Goal: Information Seeking & Learning: Learn about a topic

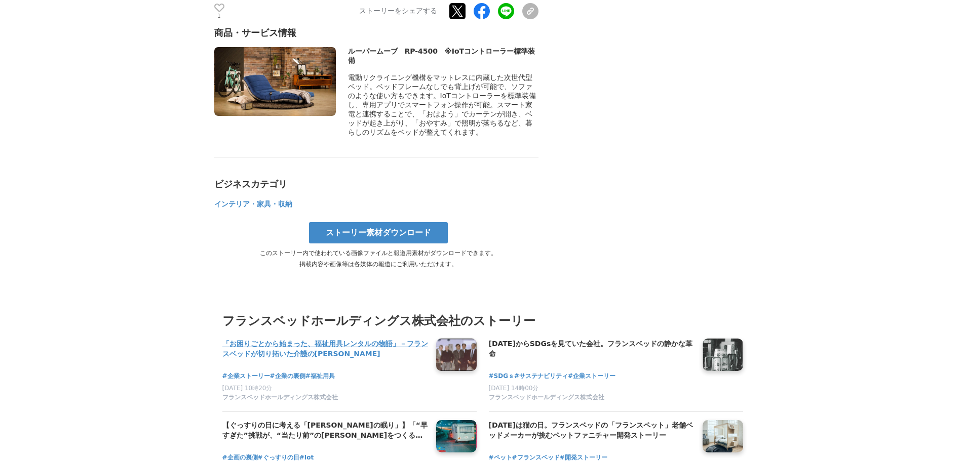
scroll to position [4102, 0]
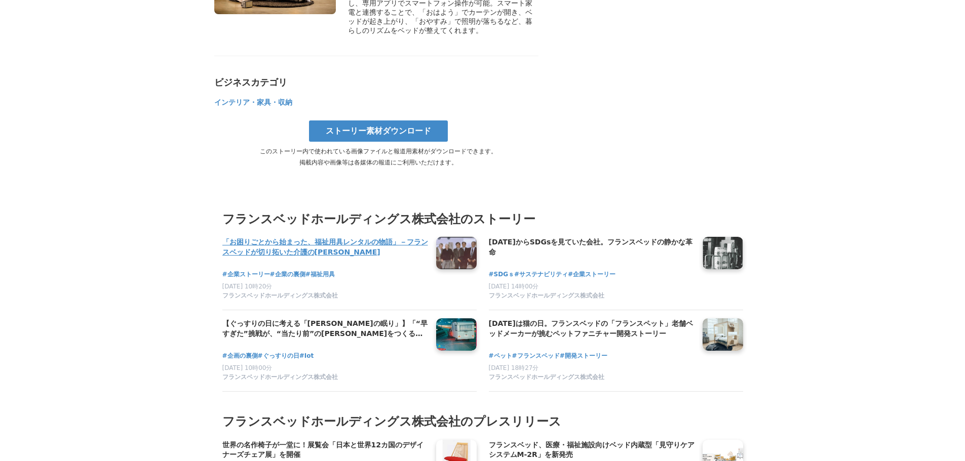
click at [276, 237] on h4 "「お困りごとから始まった、福祉用具レンタルの物語」－フランスベッドが切り拓いた介護の[PERSON_NAME]" at bounding box center [325, 247] width 206 height 21
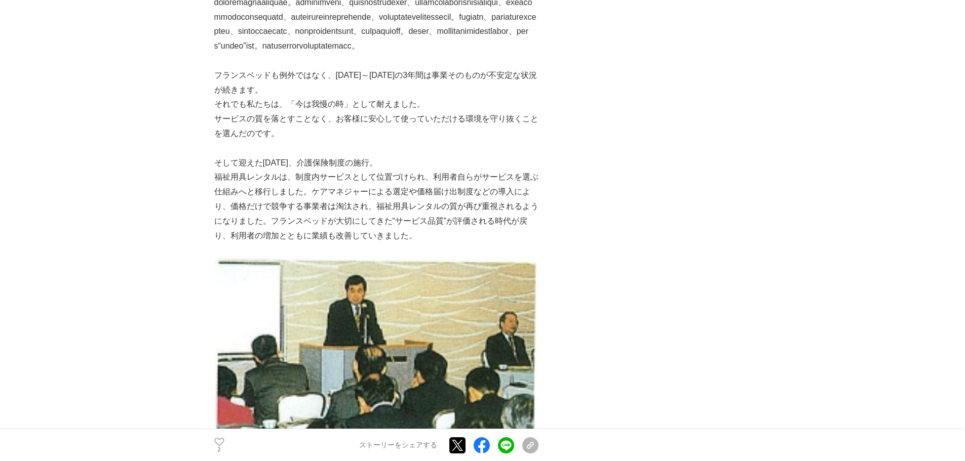
scroll to position [2820, 0]
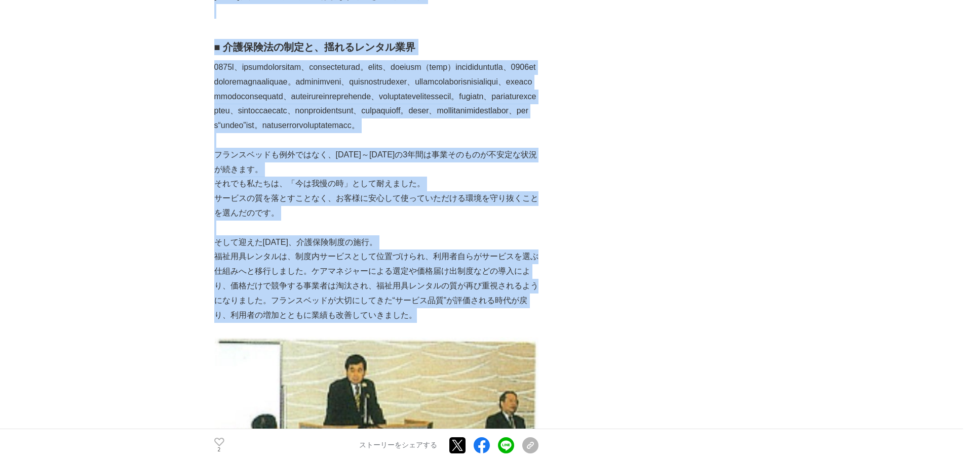
drag, startPoint x: 216, startPoint y: 199, endPoint x: 437, endPoint y: 373, distance: 281.7
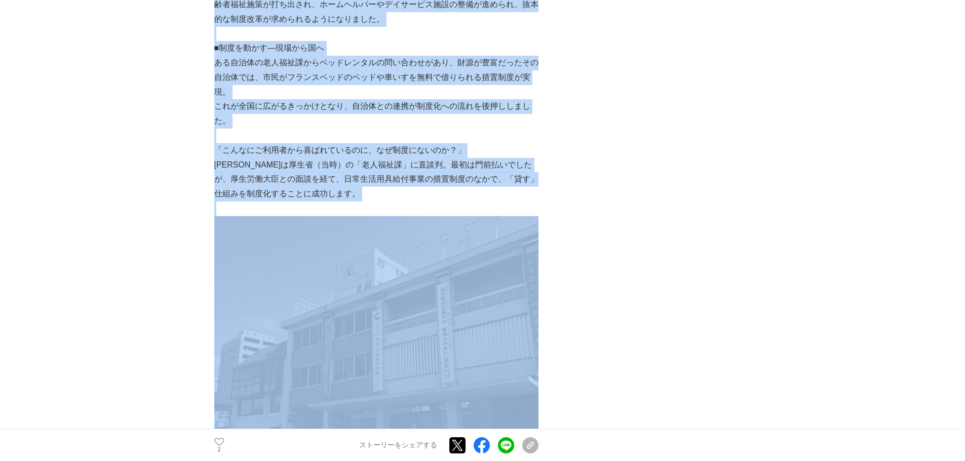
scroll to position [2010, 0]
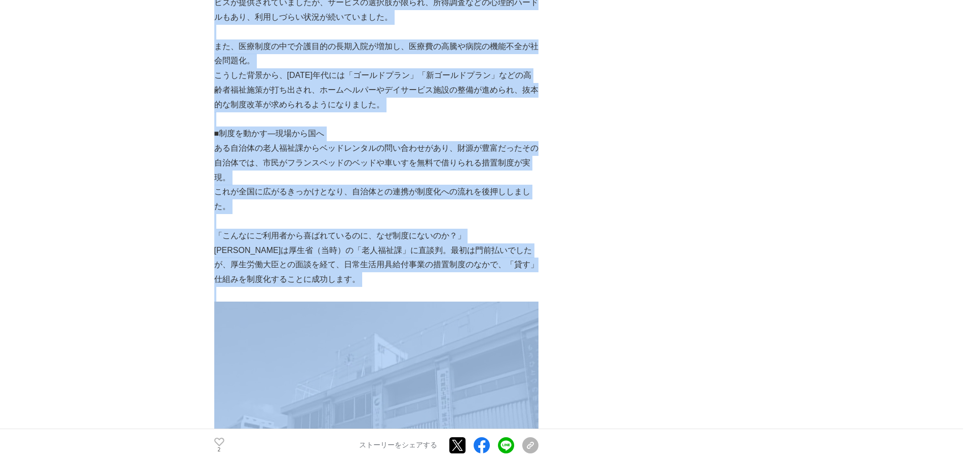
copy div "■lorem、ipsumdol 8543sita、consect、adipiscinge。 「seddoeiusmodt、incididuntutlabor……"
